Goal: Task Accomplishment & Management: Manage account settings

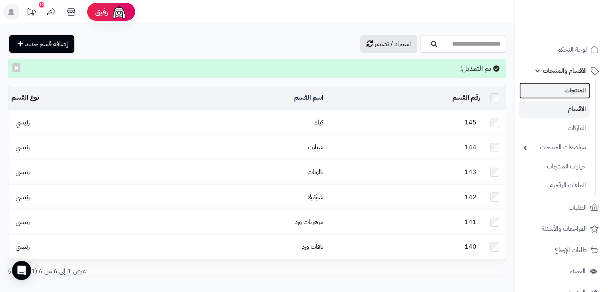
click at [573, 96] on link "المنتجات" at bounding box center [554, 90] width 71 height 16
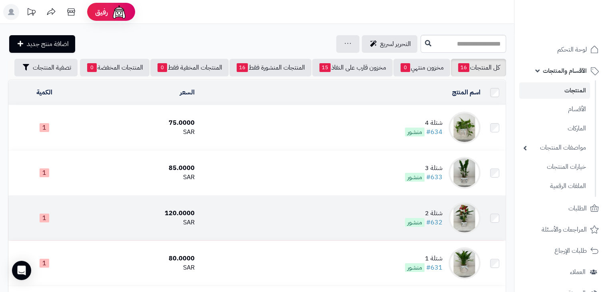
scroll to position [172, 0]
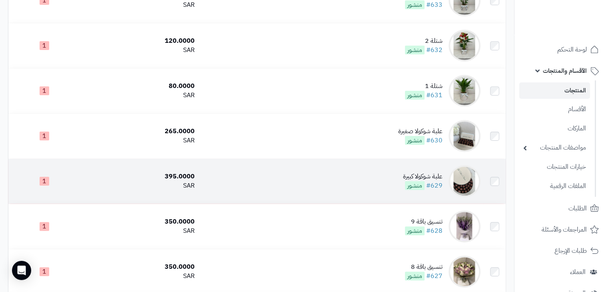
click at [418, 178] on div "علبة شوكولا كبيرة" at bounding box center [423, 176] width 40 height 9
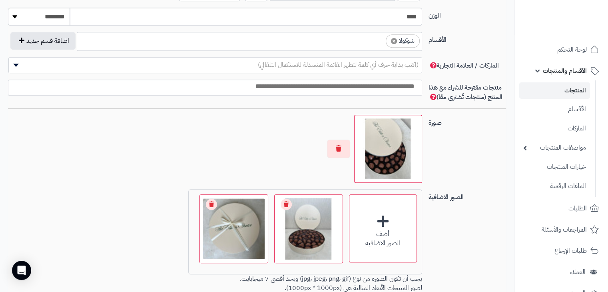
scroll to position [26, 0]
click at [341, 156] on button "button" at bounding box center [338, 148] width 23 height 18
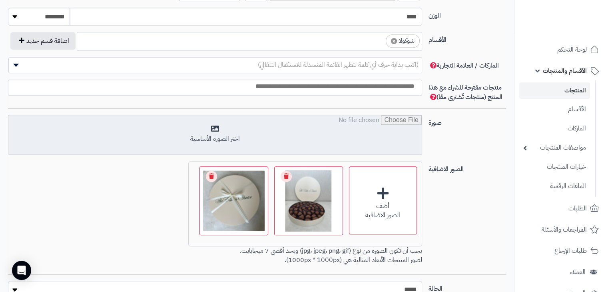
click at [373, 134] on input "file" at bounding box center [214, 135] width 413 height 40
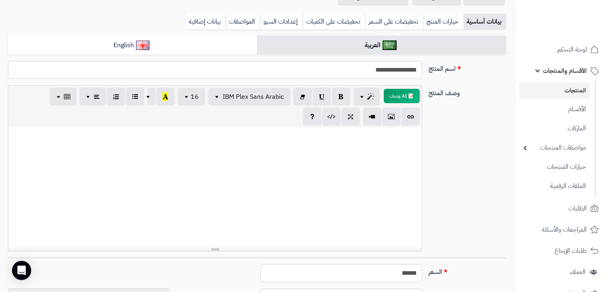
scroll to position [0, 0]
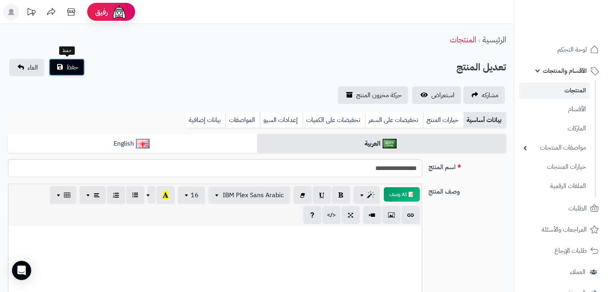
click at [70, 66] on span "حفظ" at bounding box center [72, 67] width 12 height 10
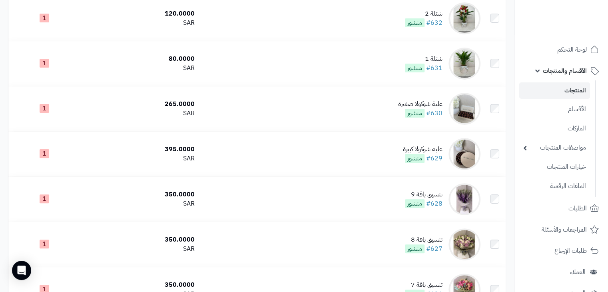
scroll to position [262, 0]
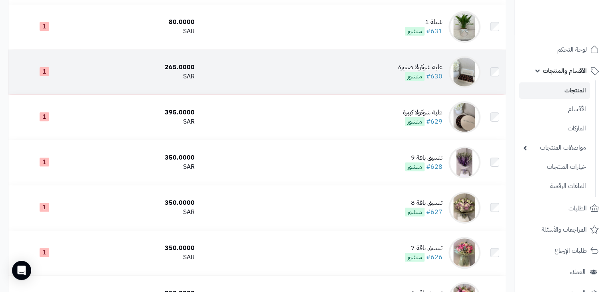
click at [404, 72] on div "علبة شوكولا صغيرة" at bounding box center [420, 67] width 44 height 9
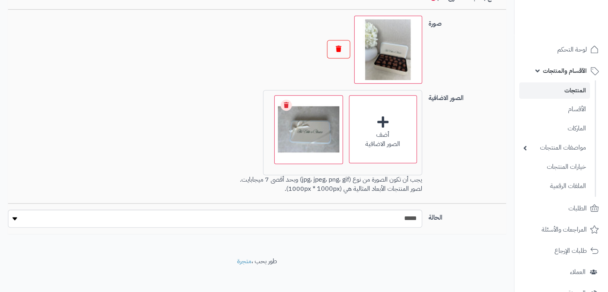
scroll to position [26, 0]
click at [343, 54] on button "button" at bounding box center [338, 49] width 23 height 18
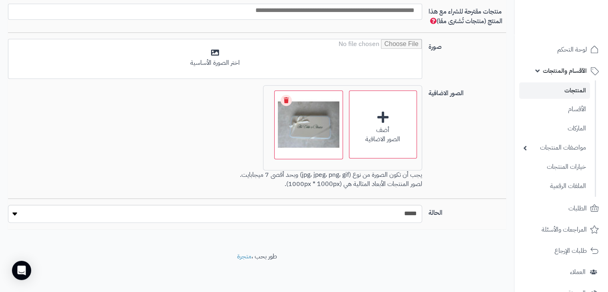
scroll to position [520, 0]
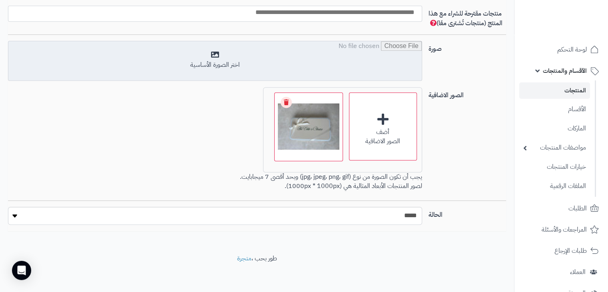
click at [388, 58] on input "file" at bounding box center [214, 61] width 413 height 40
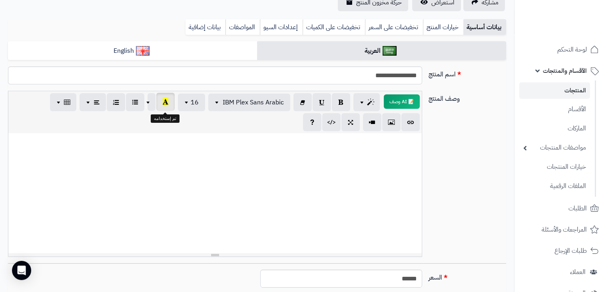
scroll to position [0, 0]
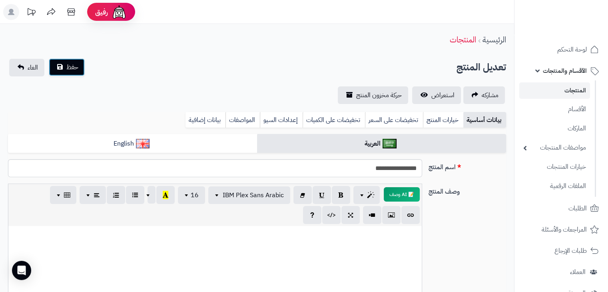
click at [82, 75] on button "حفظ" at bounding box center [67, 67] width 36 height 18
